Goal: Task Accomplishment & Management: Use online tool/utility

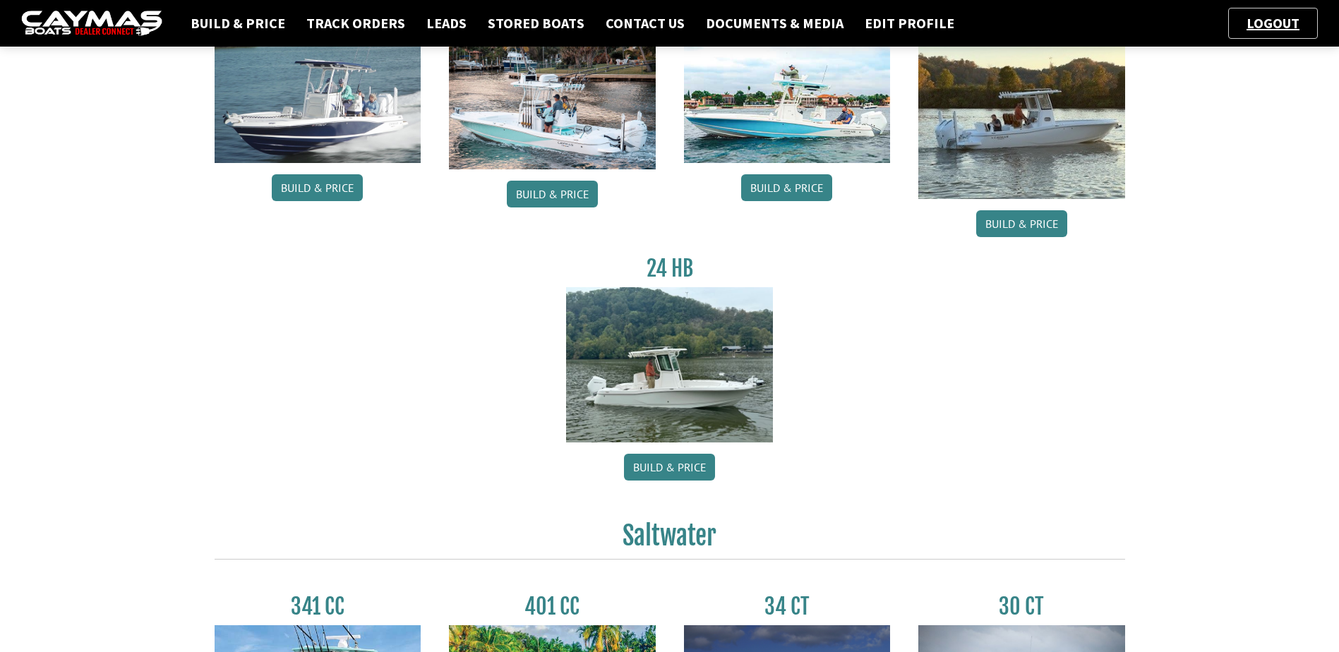
scroll to position [88, 0]
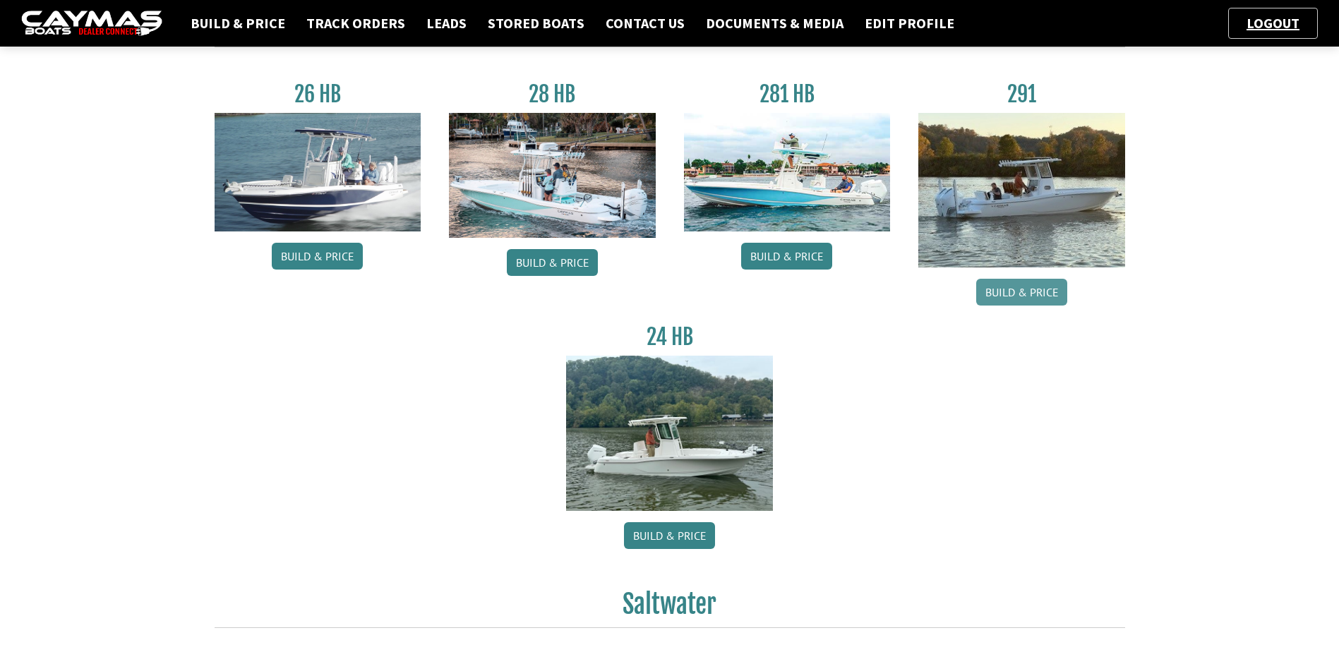
click at [1048, 291] on link "Build & Price" at bounding box center [1021, 292] width 91 height 27
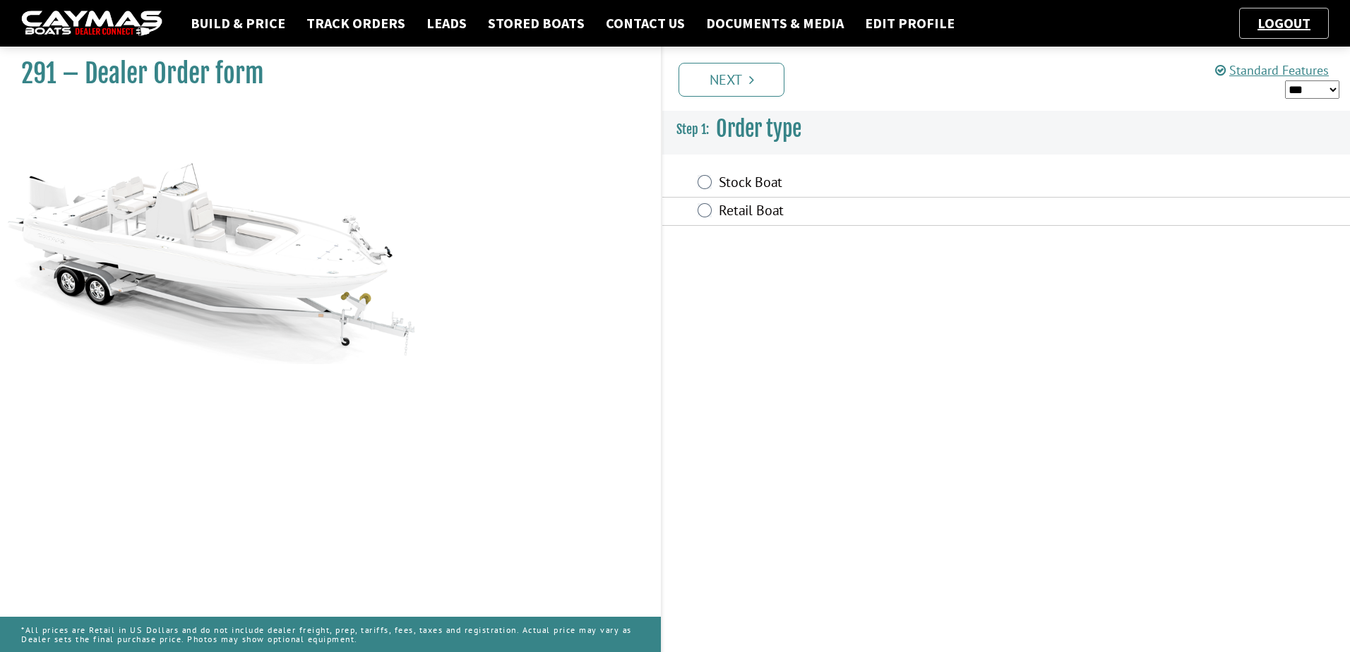
click at [741, 209] on label "Retail Boat" at bounding box center [908, 212] width 378 height 20
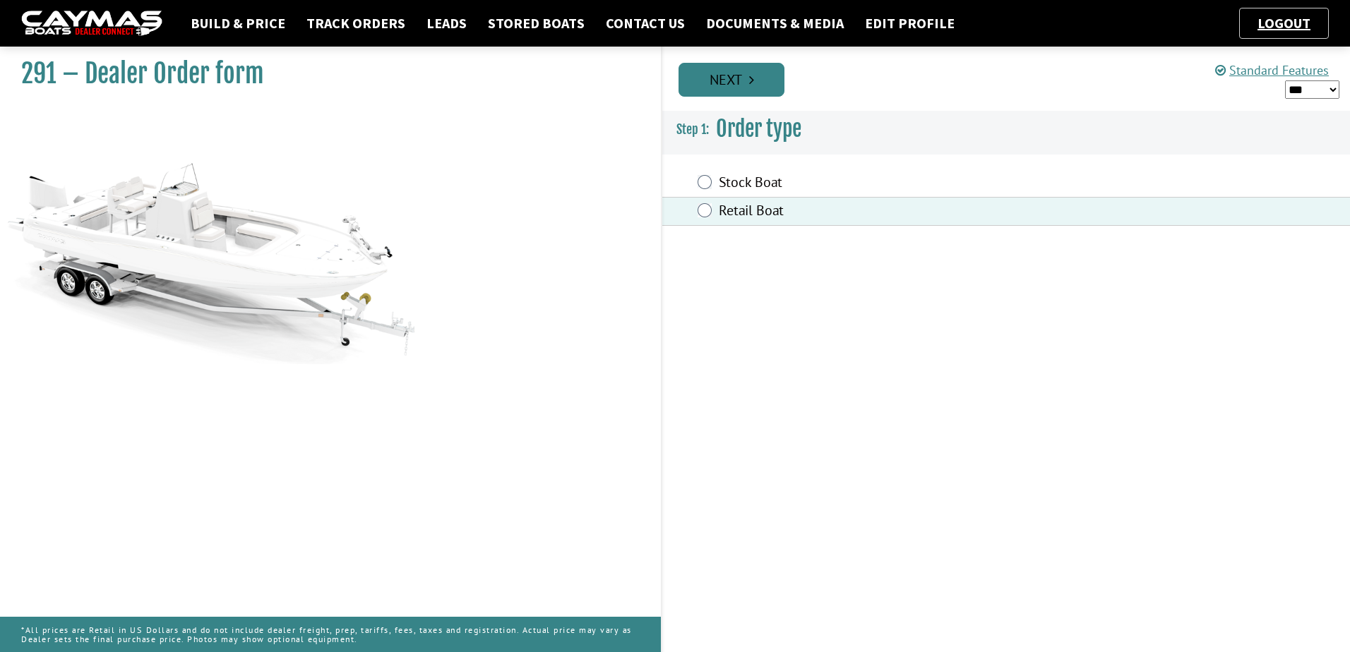
click at [733, 92] on link "Next" at bounding box center [731, 80] width 106 height 34
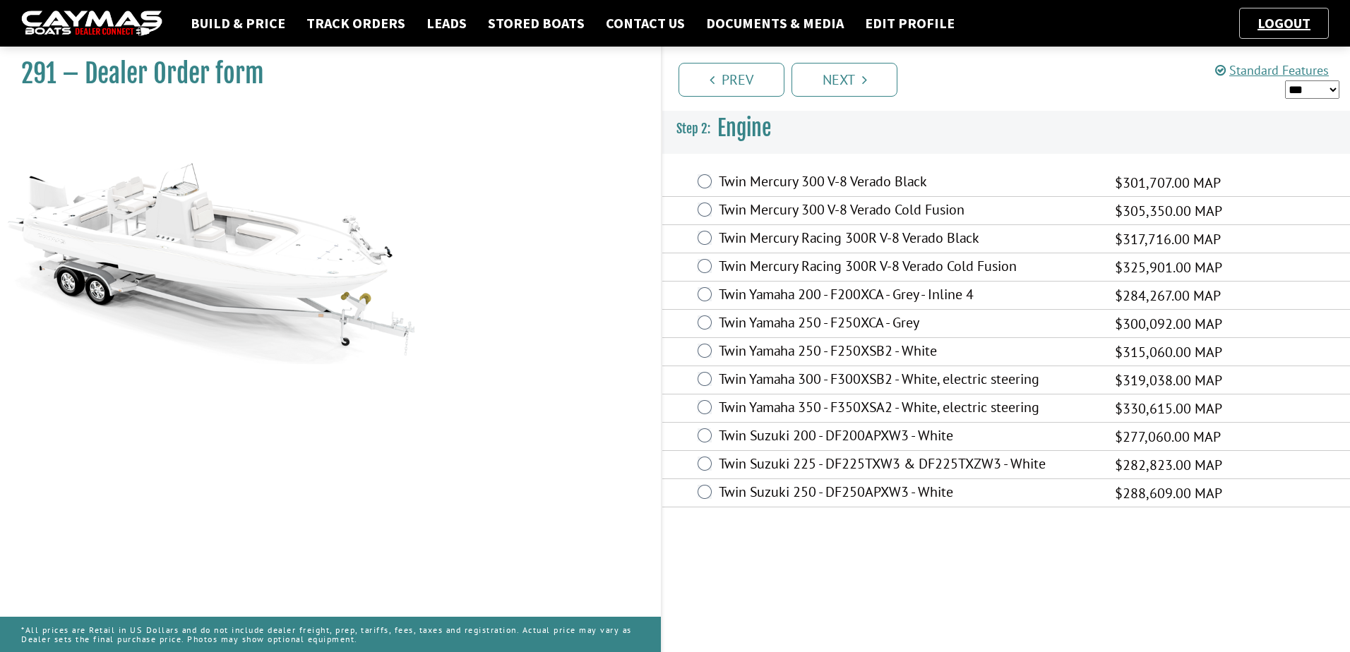
click at [827, 414] on label "Twin Yamaha 350 - F350XSA2 - White, electric steering" at bounding box center [908, 409] width 378 height 20
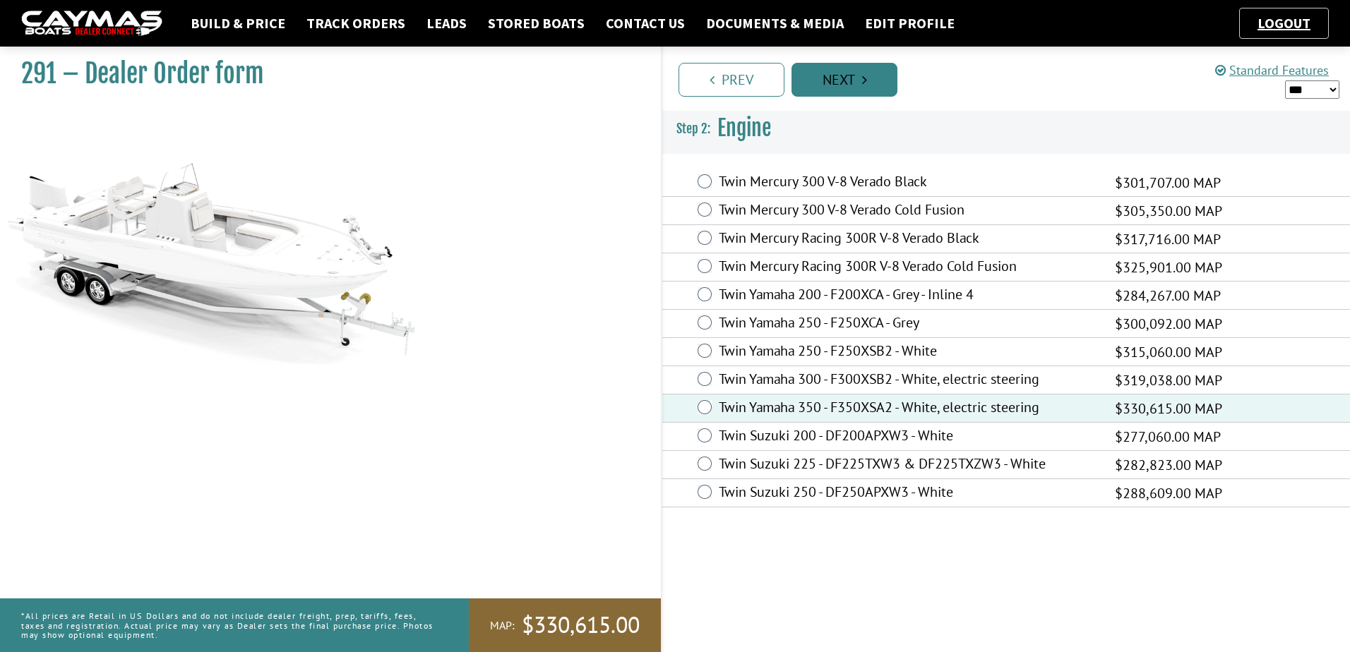
click at [830, 88] on link "Next" at bounding box center [844, 80] width 106 height 34
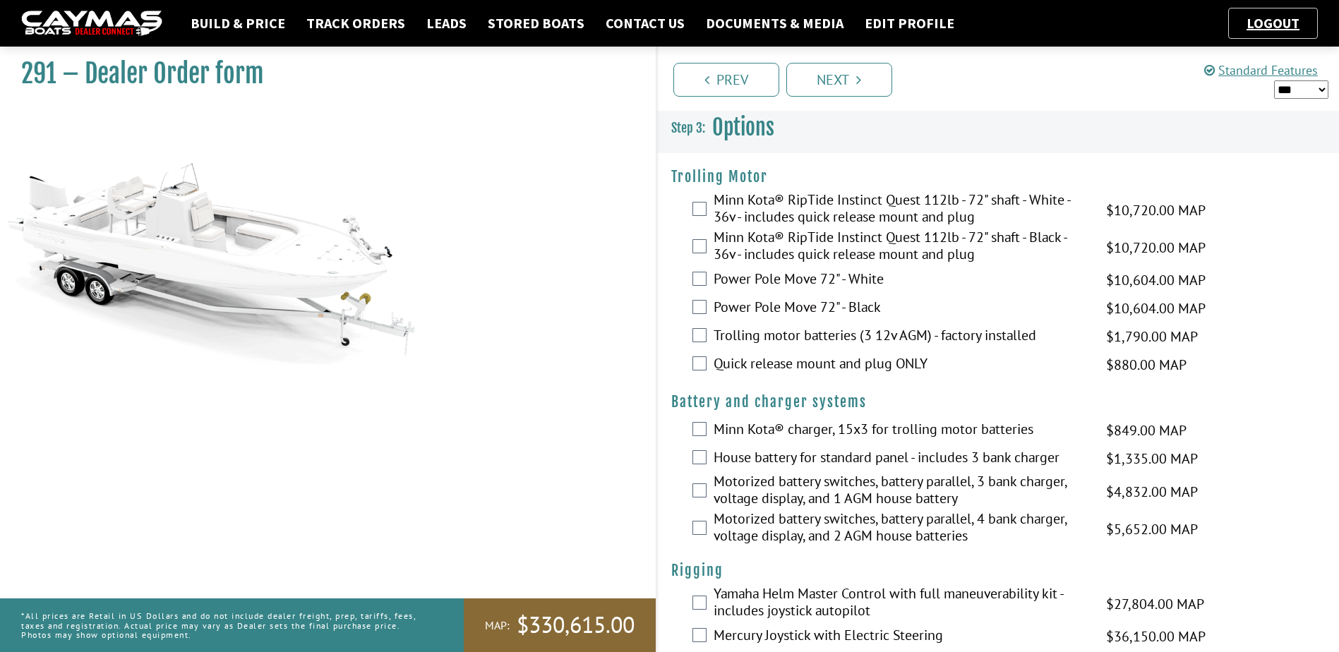
click at [848, 206] on label "Minn Kota® RipTide Instinct Quest 112lb - 72" shaft - White - 36v - includes qu…" at bounding box center [902, 209] width 376 height 37
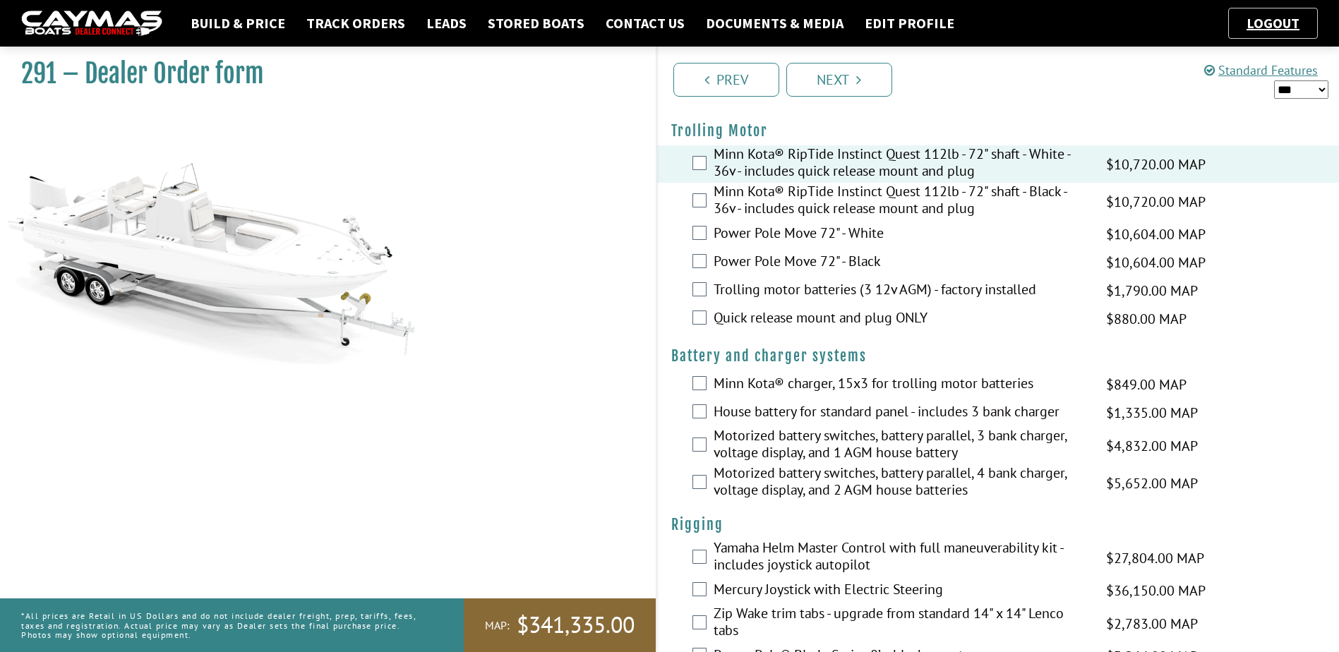
scroll to position [71, 0]
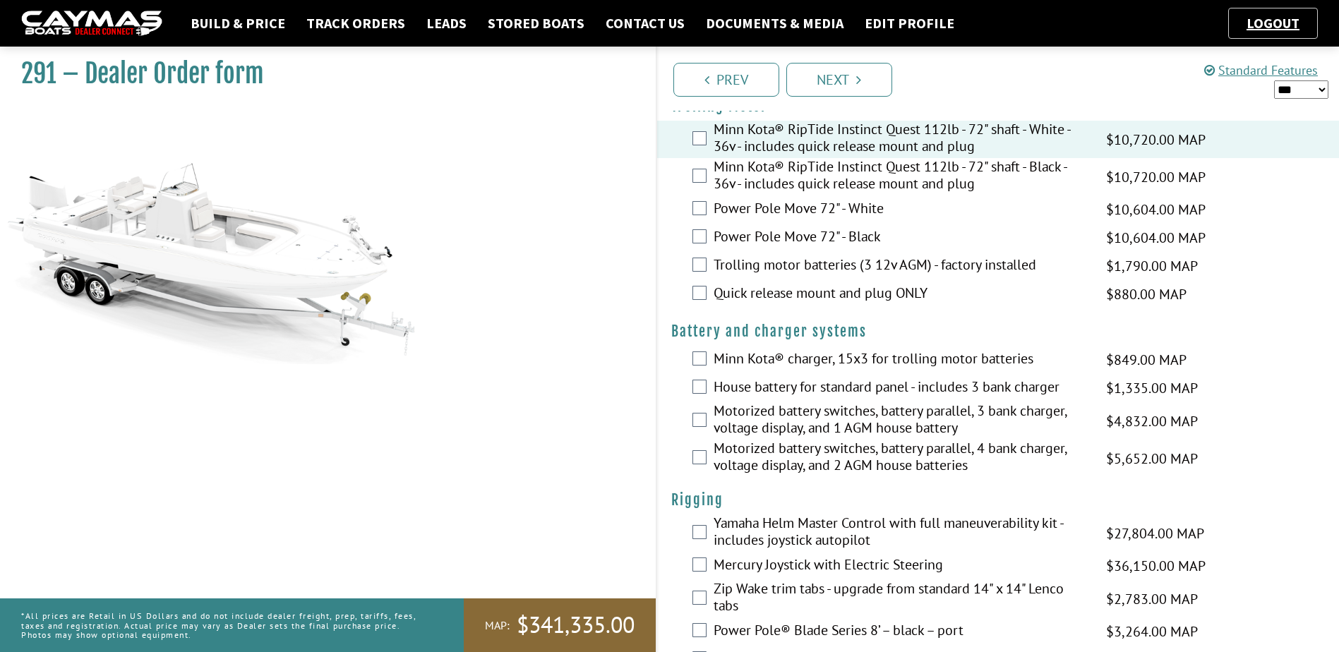
click at [773, 297] on label "Quick release mount and plug ONLY" at bounding box center [902, 295] width 376 height 20
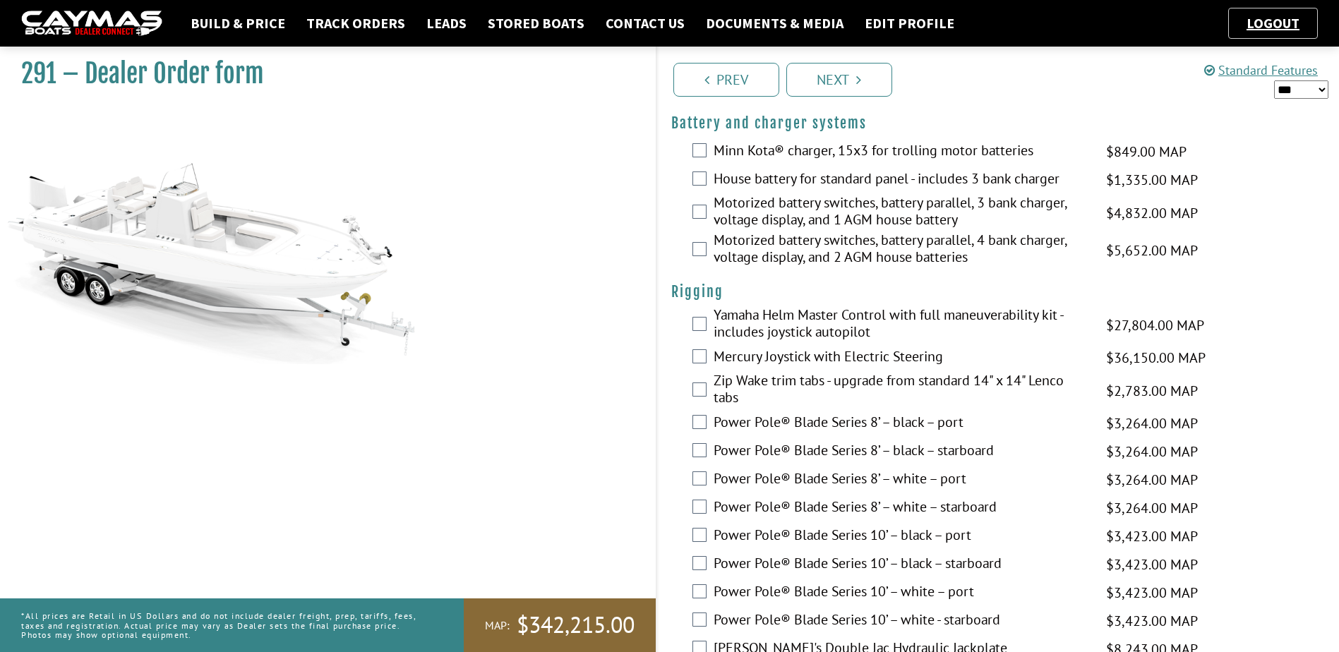
scroll to position [282, 0]
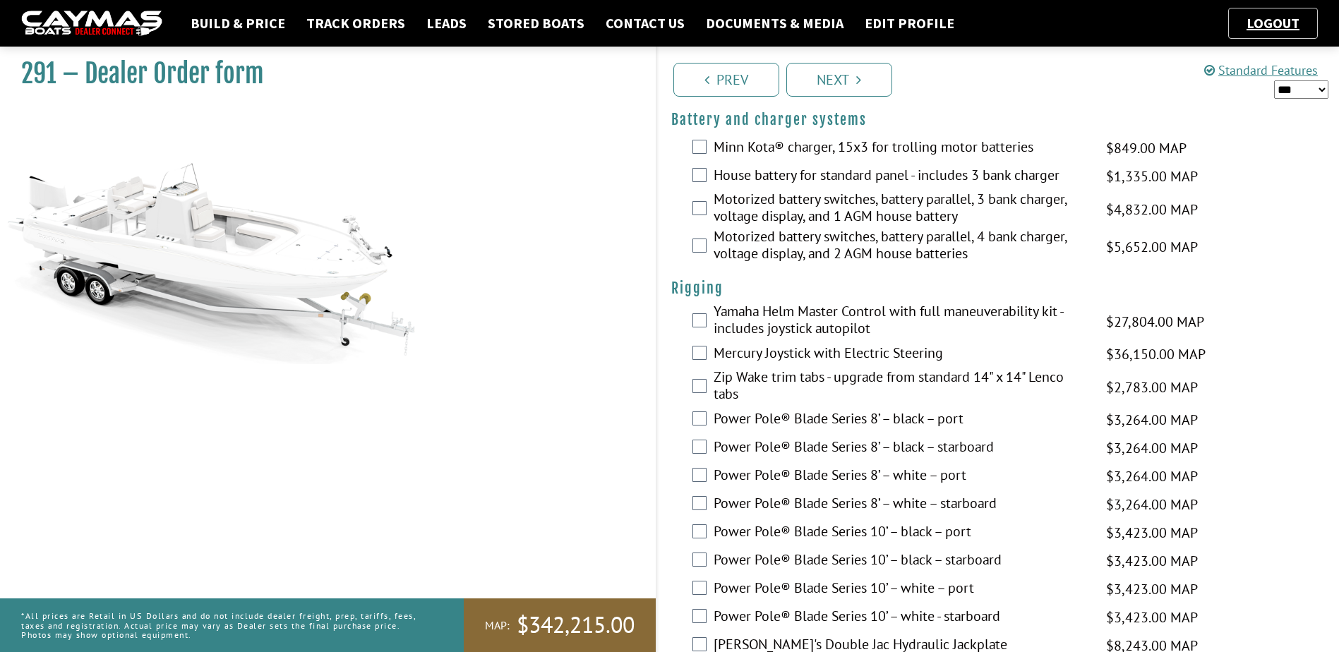
click at [747, 174] on label "House battery for standard panel - includes 3 bank charger" at bounding box center [902, 177] width 376 height 20
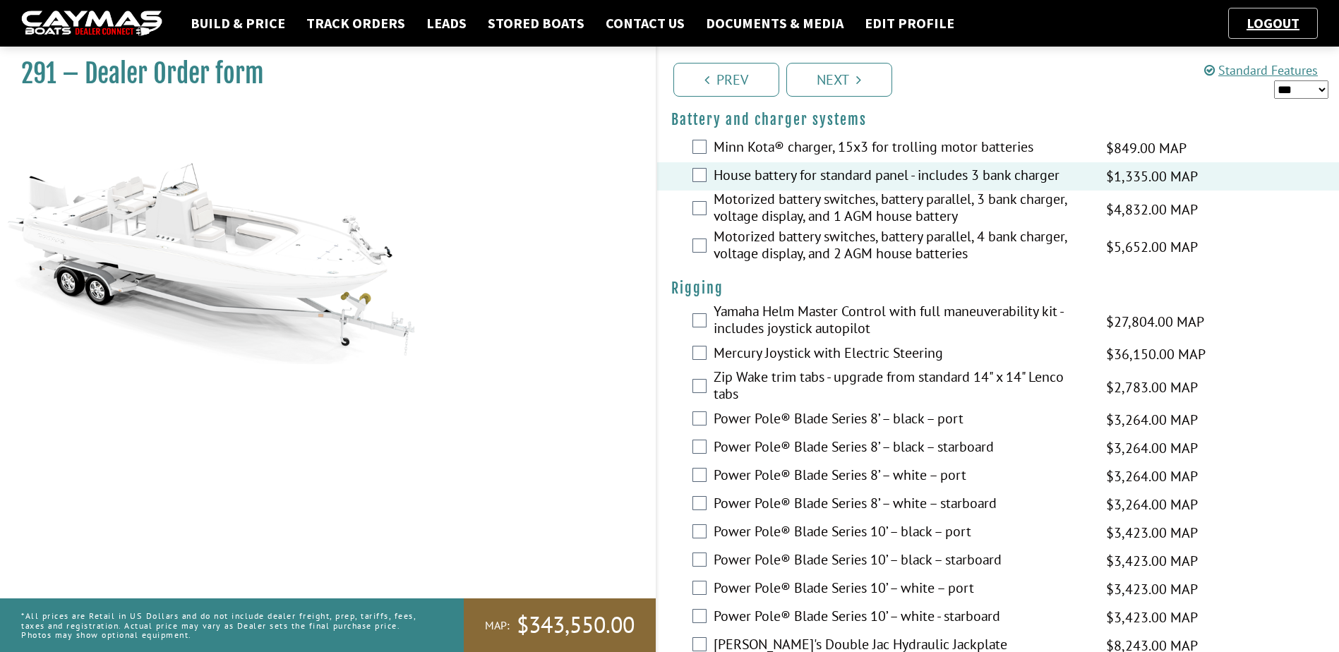
click at [763, 179] on label "House battery for standard panel - includes 3 bank charger" at bounding box center [902, 177] width 376 height 20
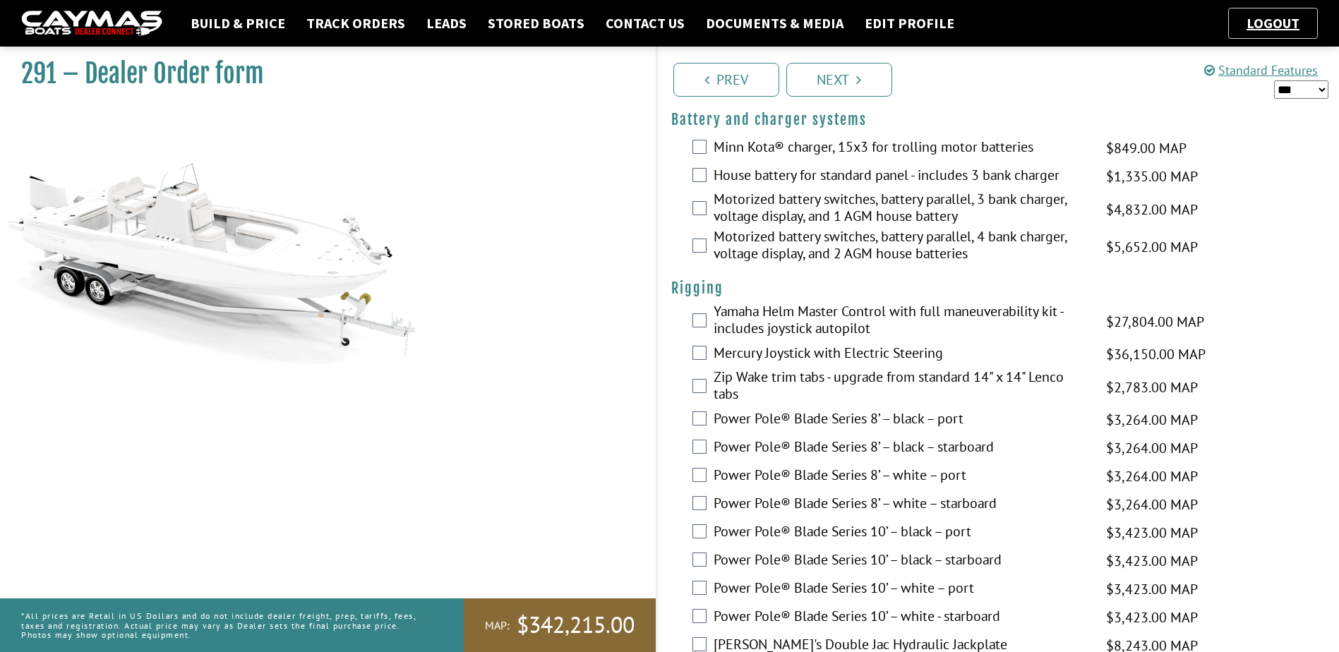
click at [770, 234] on label "Motorized battery switches, battery parallel, 4 bank charger, voltage display, …" at bounding box center [902, 246] width 376 height 37
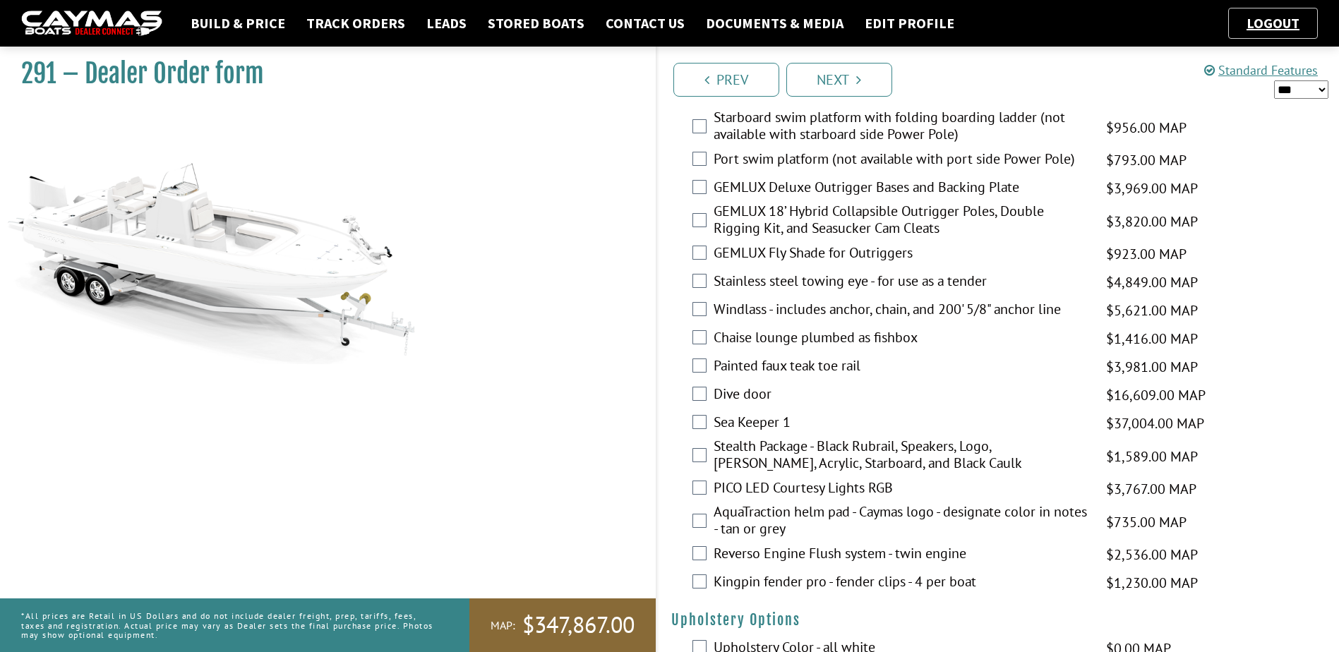
scroll to position [2330, 0]
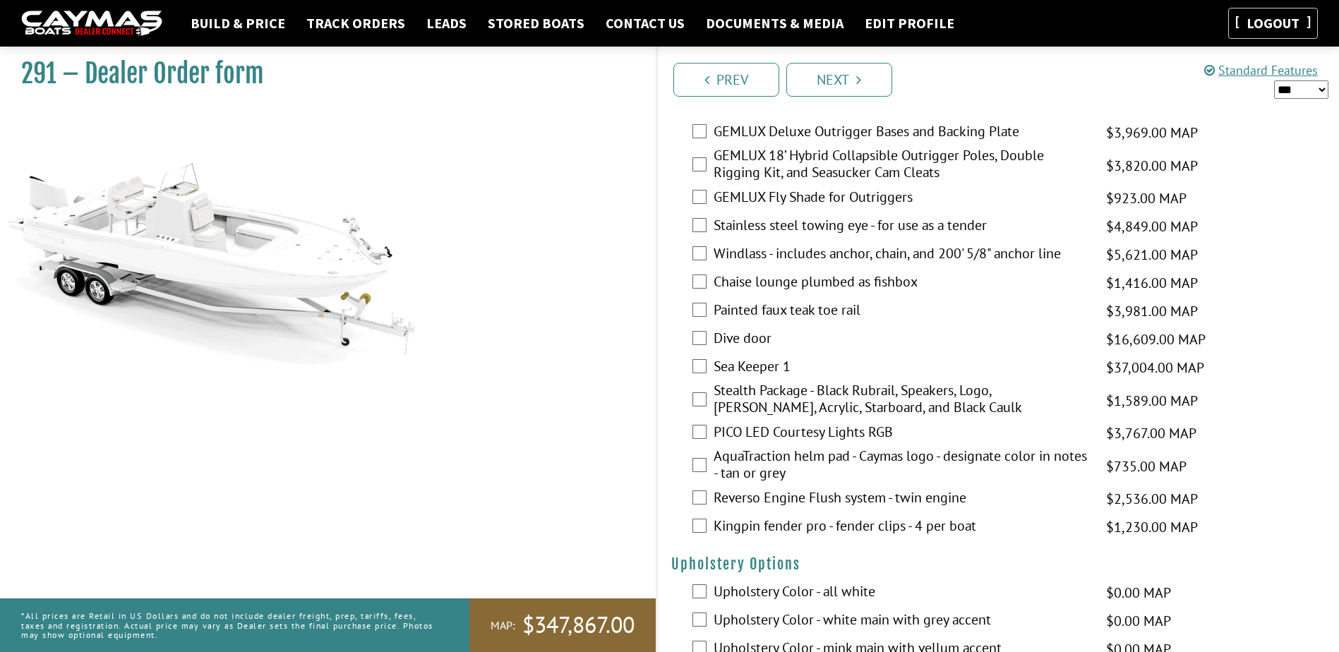
click at [1254, 15] on link "Logout" at bounding box center [1273, 23] width 67 height 18
